Goal: Task Accomplishment & Management: Manage account settings

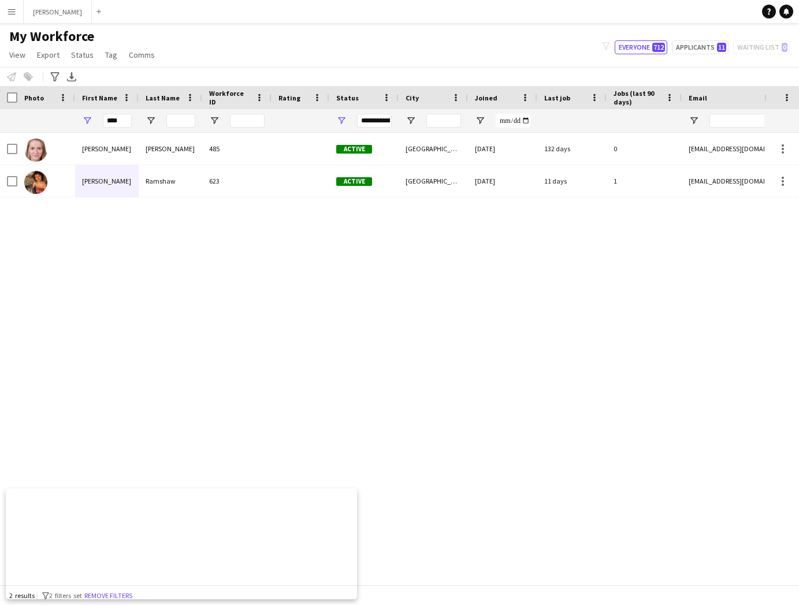
click at [13, 8] on app-icon "Menu" at bounding box center [11, 11] width 9 height 9
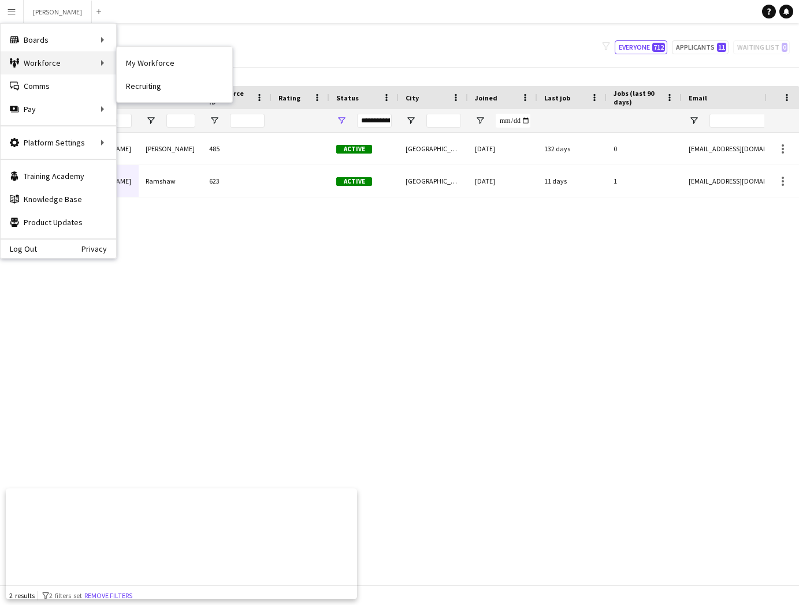
click at [47, 57] on div "Workforce Workforce" at bounding box center [59, 62] width 116 height 23
click at [52, 42] on div "Boards Boards" at bounding box center [59, 39] width 116 height 23
click at [133, 40] on link "Boards" at bounding box center [175, 39] width 116 height 23
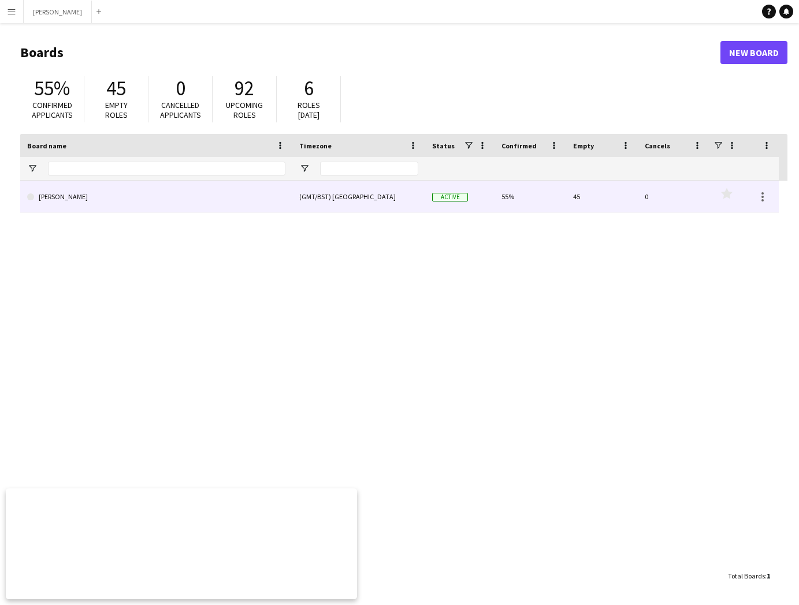
click at [281, 202] on link "[PERSON_NAME]" at bounding box center [156, 197] width 258 height 32
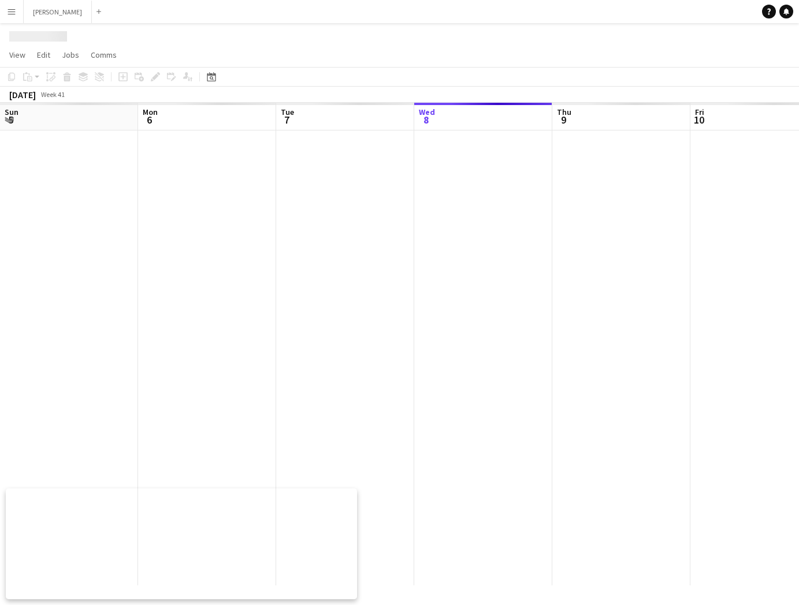
scroll to position [0, 276]
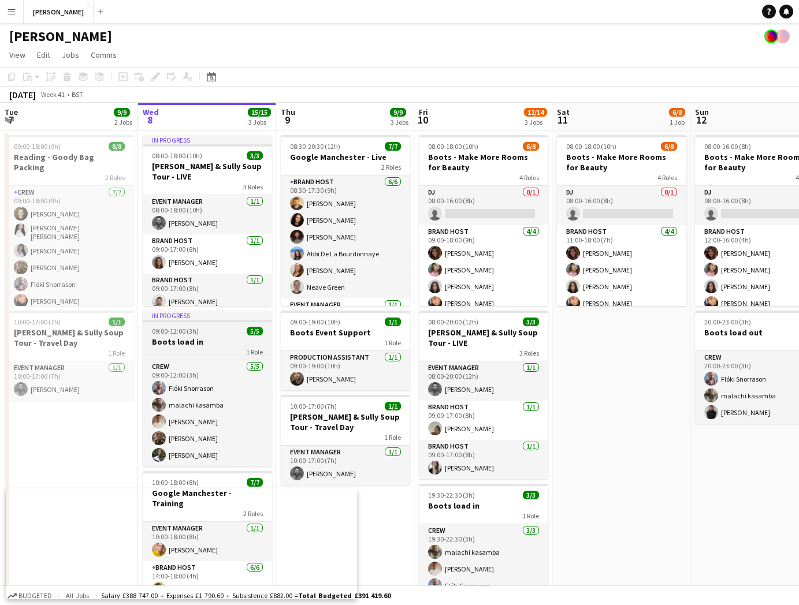
click at [231, 337] on h3 "Boots load in" at bounding box center [207, 342] width 129 height 10
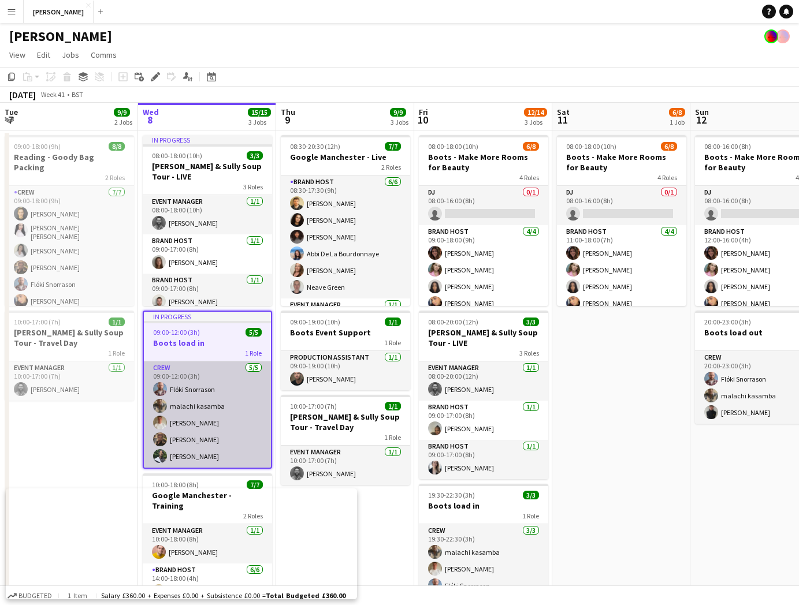
click at [215, 385] on app-card-role "Crew [DATE] 09:00-12:00 (3h) Flóki [PERSON_NAME] kasamba [PERSON_NAME] [PERSON_…" at bounding box center [207, 415] width 127 height 106
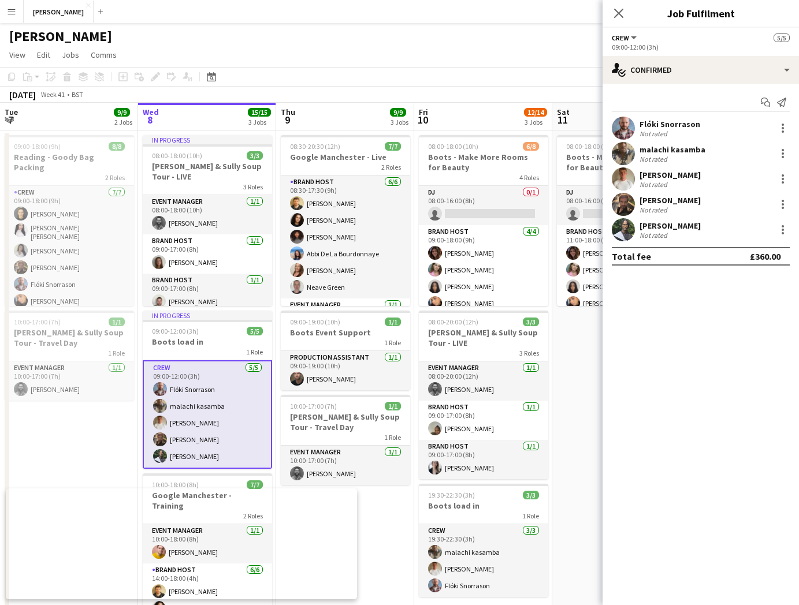
click at [622, 121] on app-user-avatar at bounding box center [623, 128] width 23 height 23
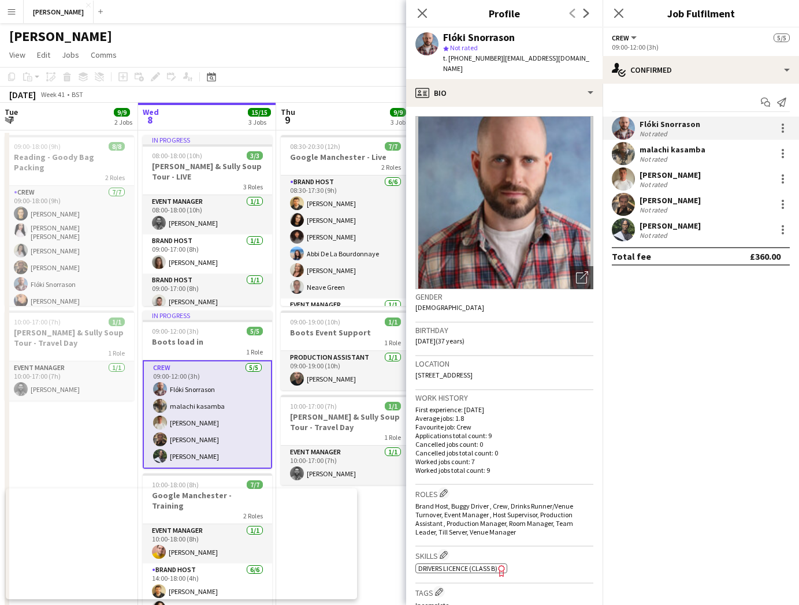
click at [629, 153] on app-user-avatar at bounding box center [623, 153] width 23 height 23
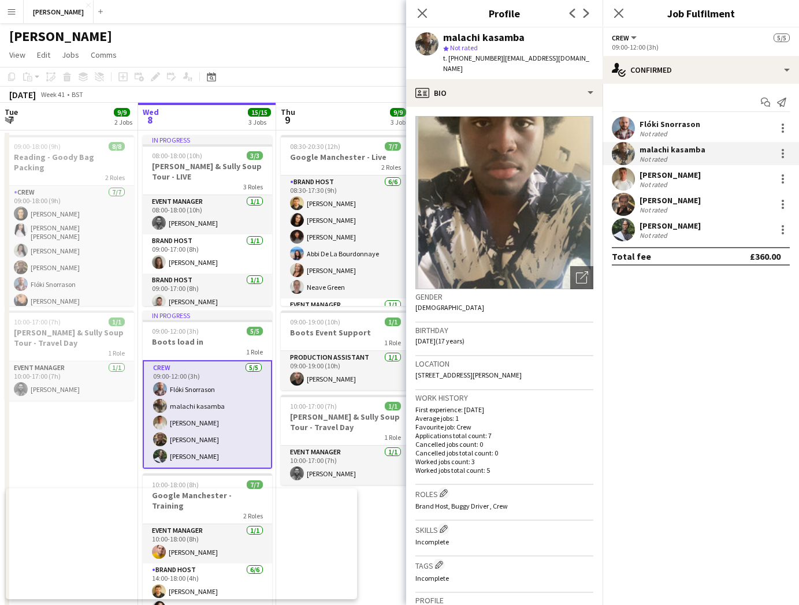
click at [655, 173] on div "[PERSON_NAME]" at bounding box center [669, 175] width 61 height 10
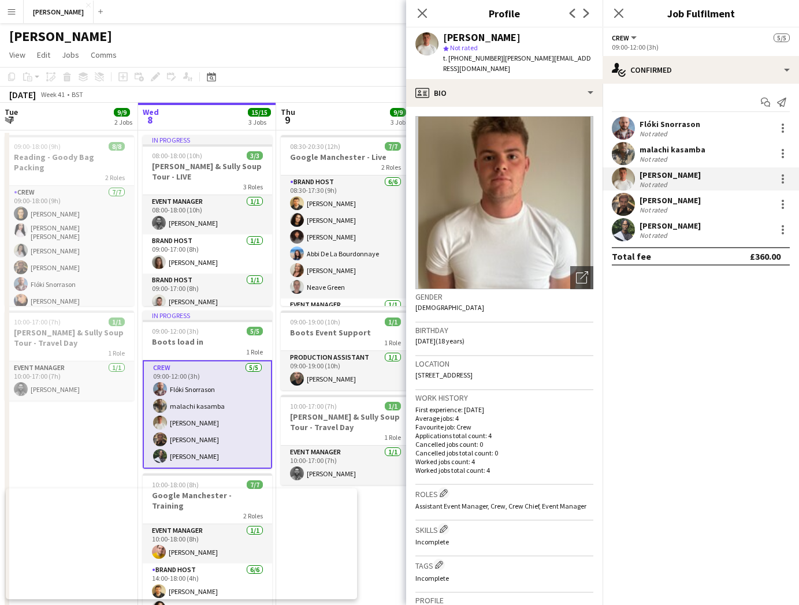
click at [654, 198] on div "[PERSON_NAME]" at bounding box center [669, 200] width 61 height 10
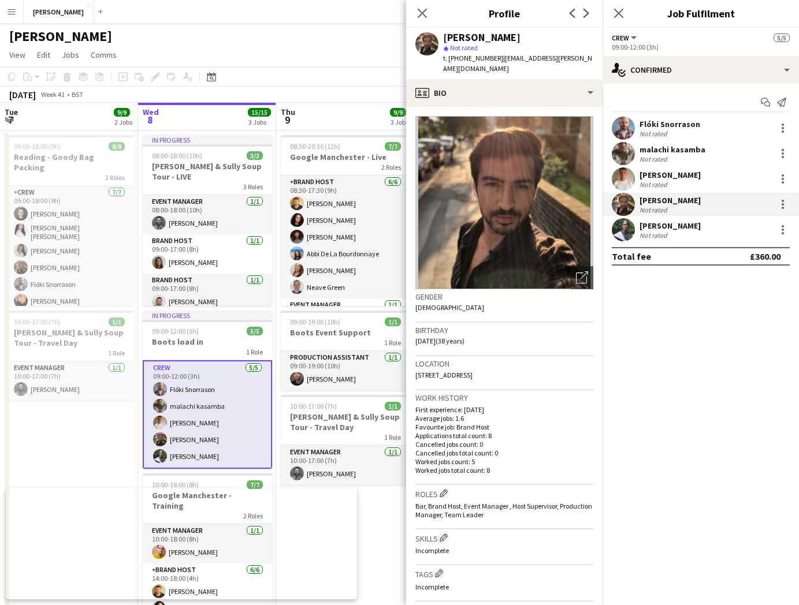
click at [664, 234] on div "Not rated" at bounding box center [654, 235] width 30 height 9
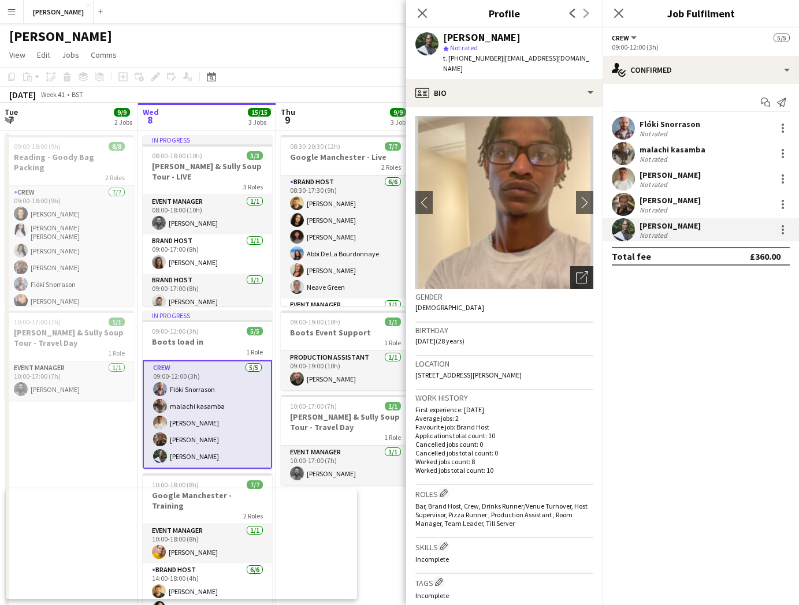
click at [577, 272] on icon "Open photos pop-in" at bounding box center [582, 278] width 12 height 12
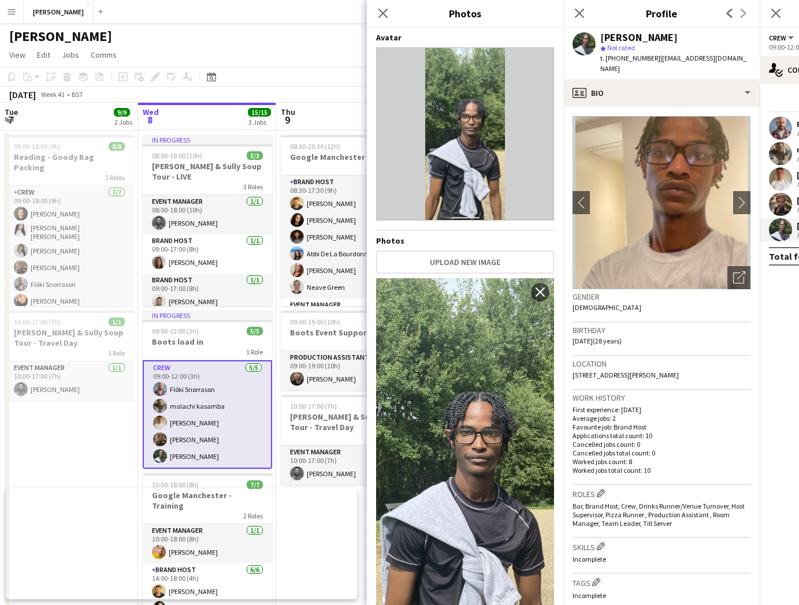
click at [503, 429] on img at bounding box center [465, 470] width 178 height 385
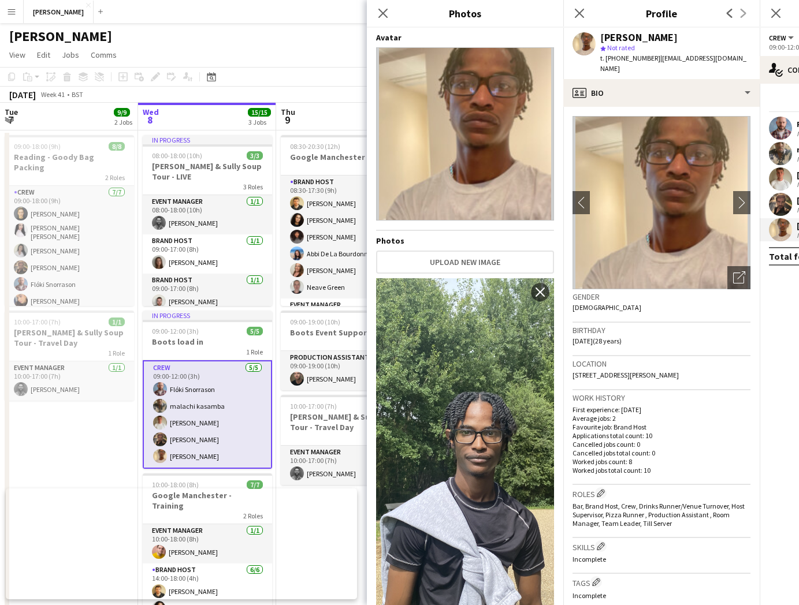
scroll to position [359, 0]
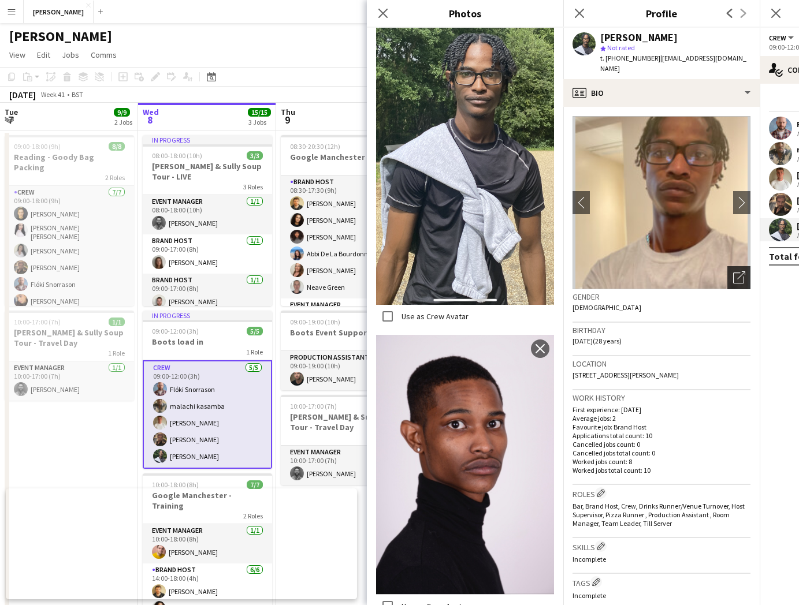
click at [743, 272] on icon "Open photos pop-in" at bounding box center [739, 278] width 12 height 12
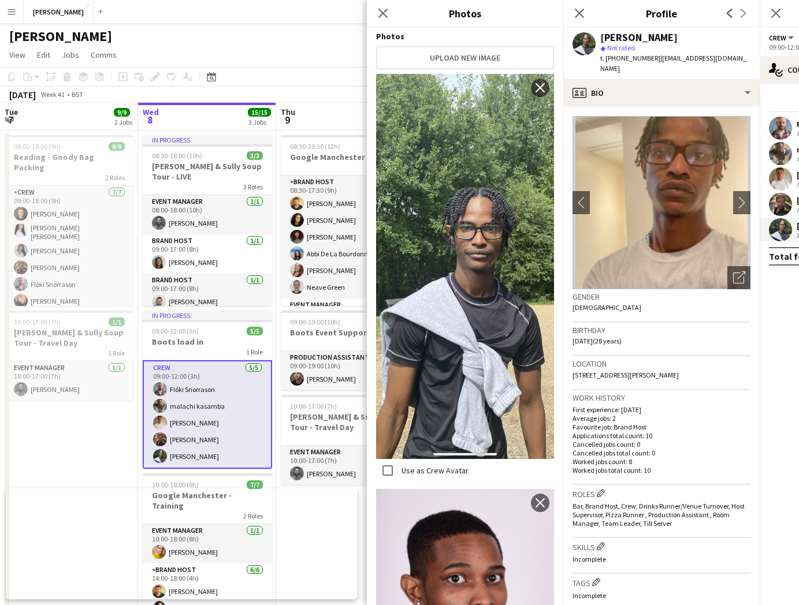
scroll to position [230, 0]
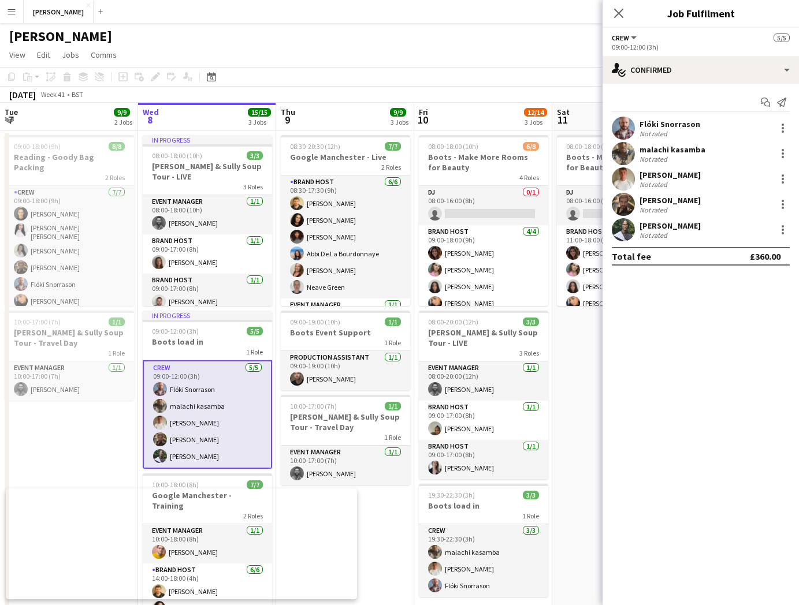
click at [625, 229] on app-user-avatar at bounding box center [623, 229] width 23 height 23
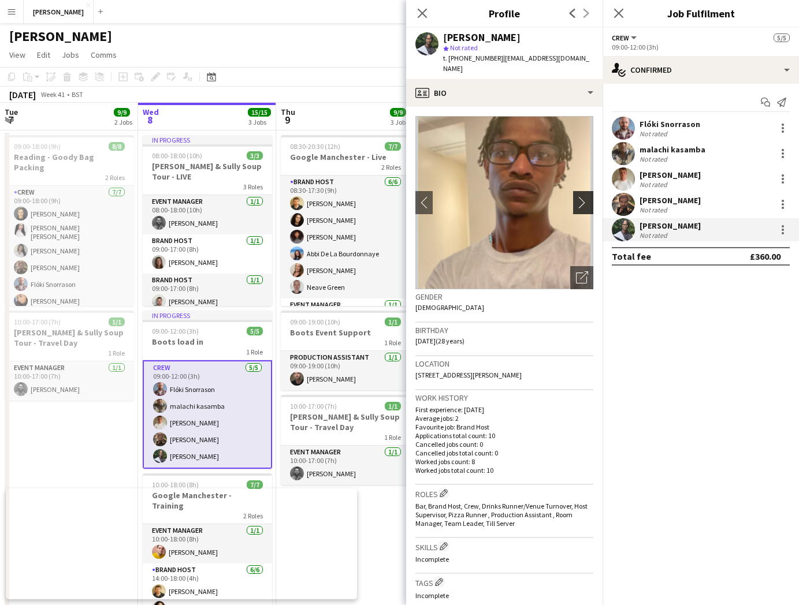
click at [590, 196] on app-icon "chevron-right" at bounding box center [585, 202] width 18 height 12
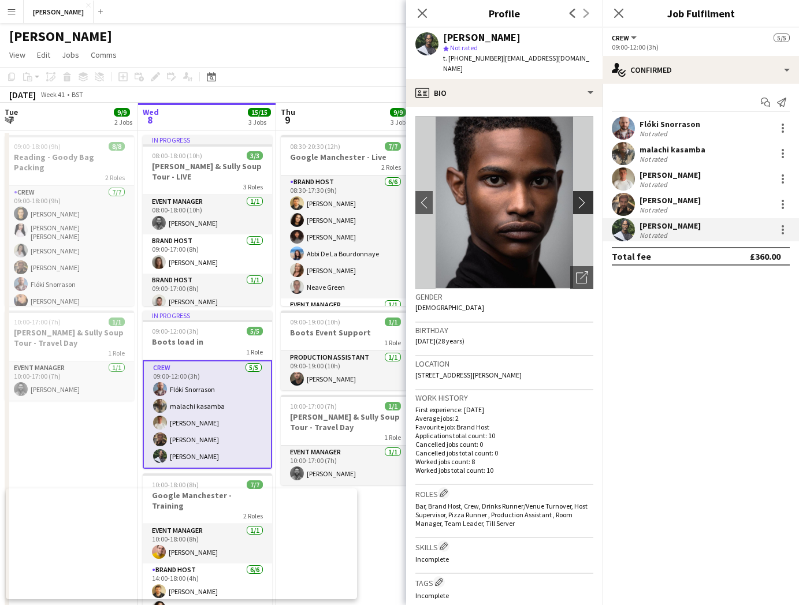
click at [589, 196] on app-icon "chevron-right" at bounding box center [585, 202] width 18 height 12
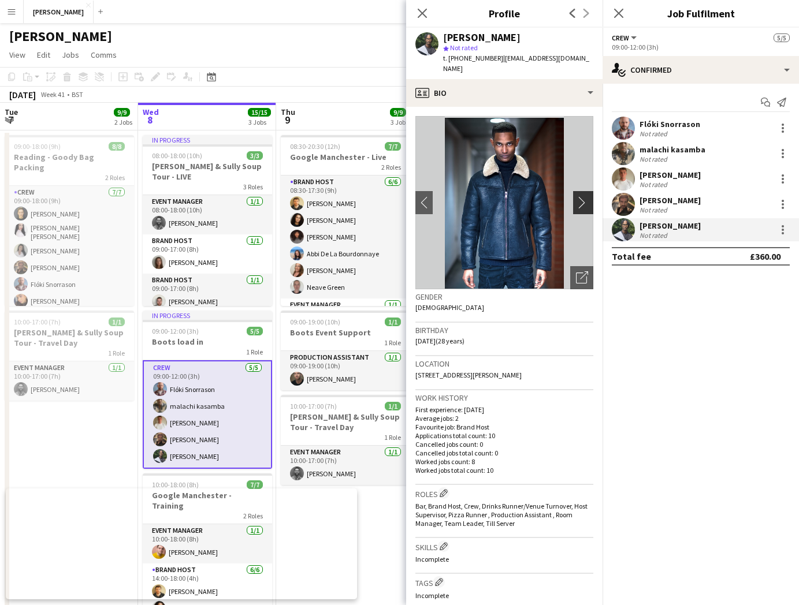
click at [589, 196] on app-icon "chevron-right" at bounding box center [585, 202] width 18 height 12
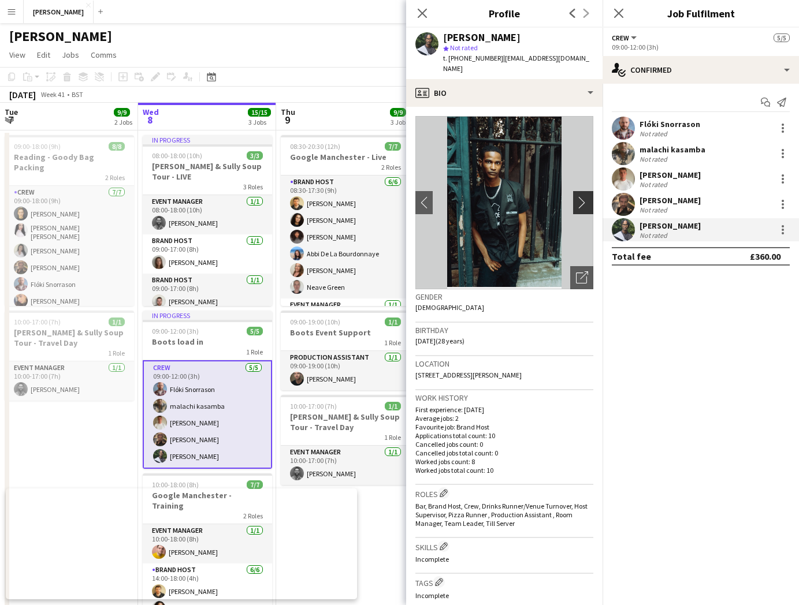
click at [589, 196] on app-icon "chevron-right" at bounding box center [585, 202] width 18 height 12
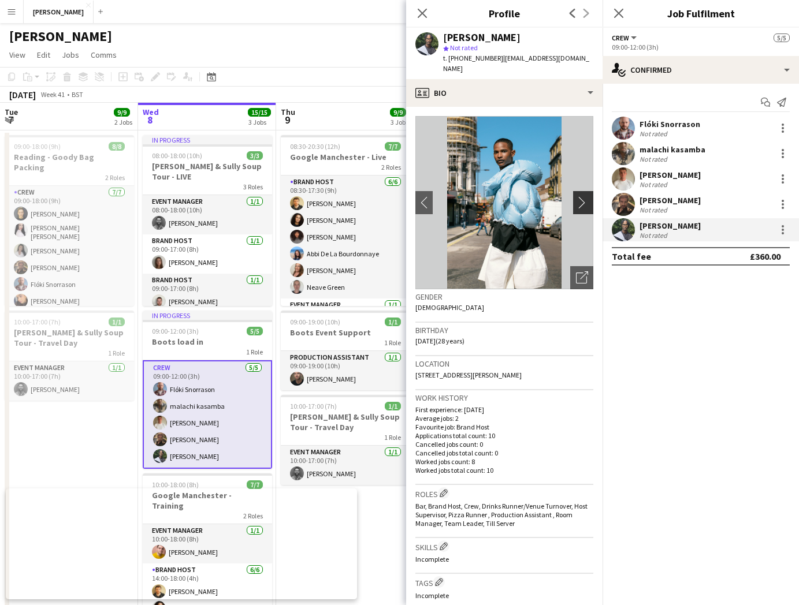
click at [589, 196] on app-icon "chevron-right" at bounding box center [585, 202] width 18 height 12
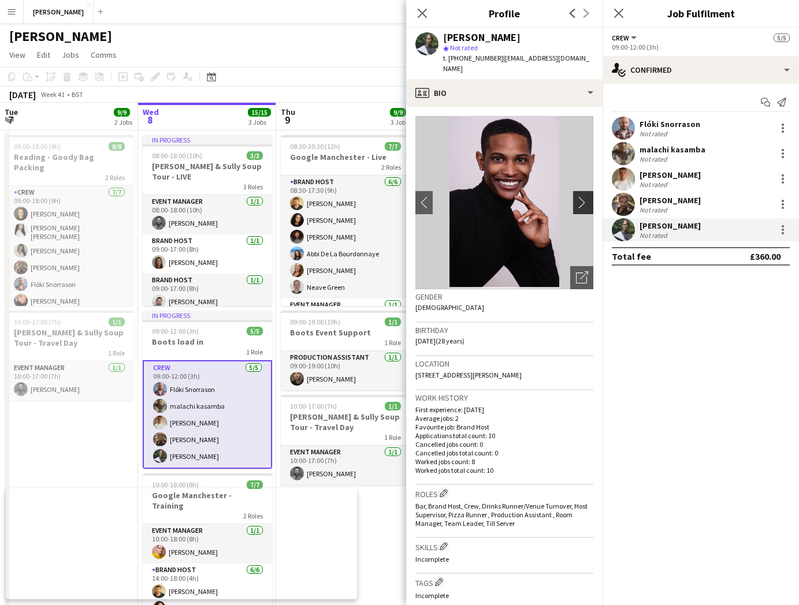
click at [589, 196] on app-icon "chevron-right" at bounding box center [585, 202] width 18 height 12
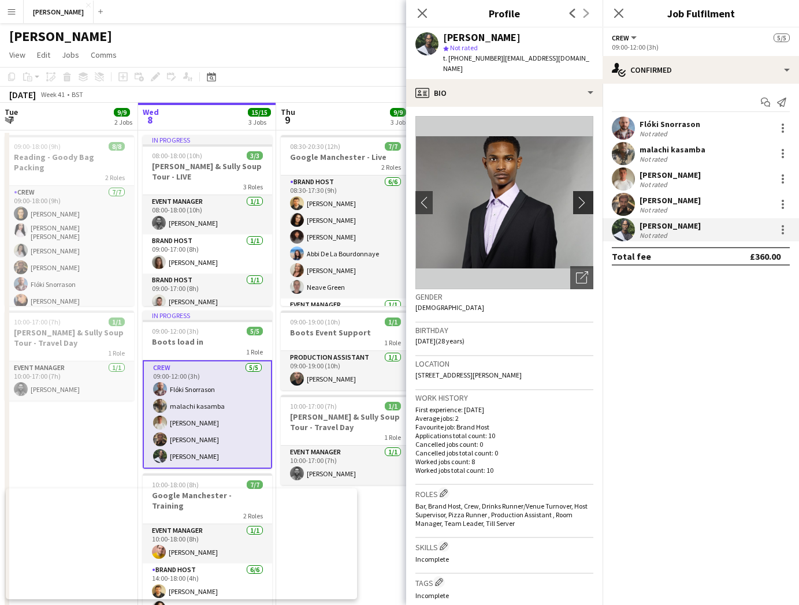
click at [589, 196] on app-icon "chevron-right" at bounding box center [585, 202] width 18 height 12
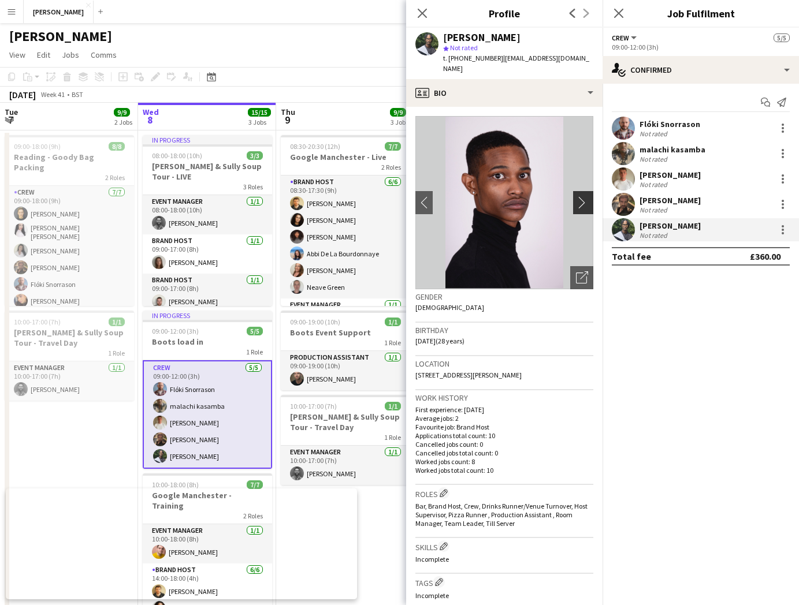
click at [589, 196] on app-icon "chevron-right" at bounding box center [585, 202] width 18 height 12
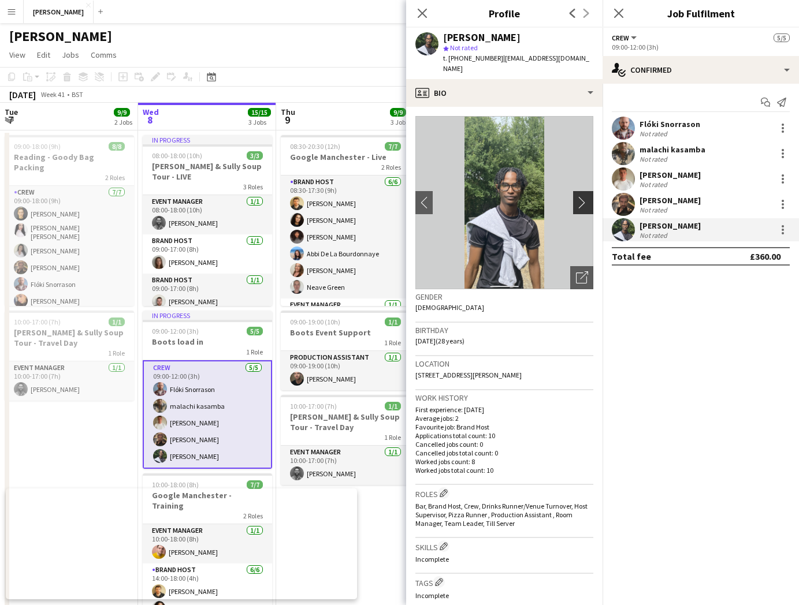
click at [589, 196] on app-icon "chevron-right" at bounding box center [585, 202] width 18 height 12
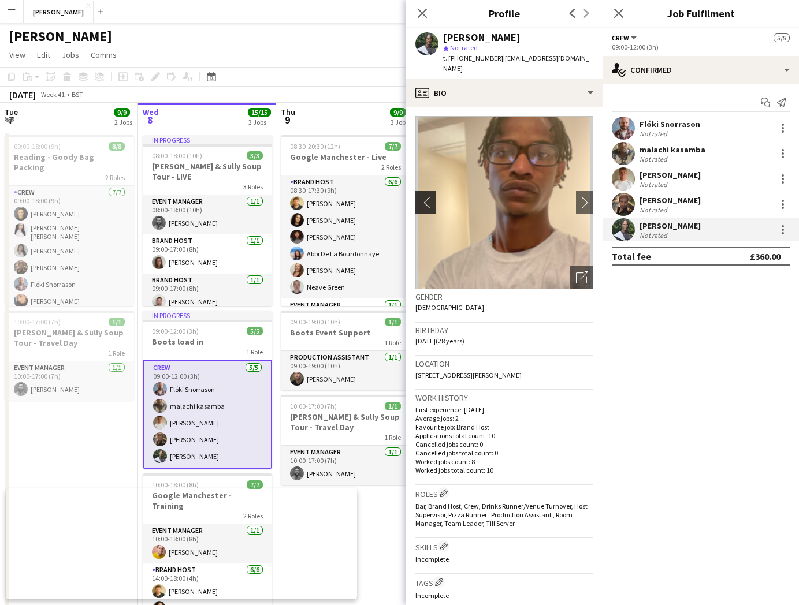
click at [424, 196] on app-icon "chevron-left" at bounding box center [424, 202] width 18 height 12
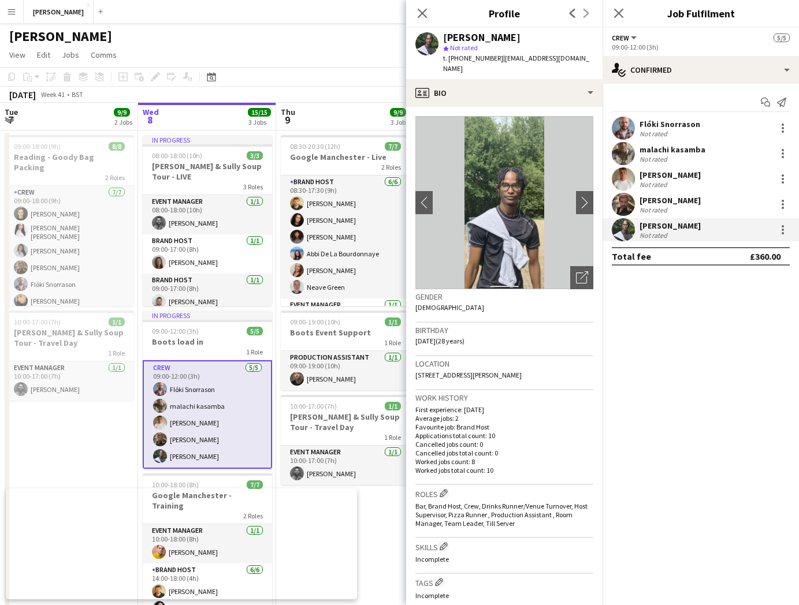
click at [715, 150] on div "[PERSON_NAME] Not rated" at bounding box center [701, 153] width 196 height 23
